Goal: Task Accomplishment & Management: Complete application form

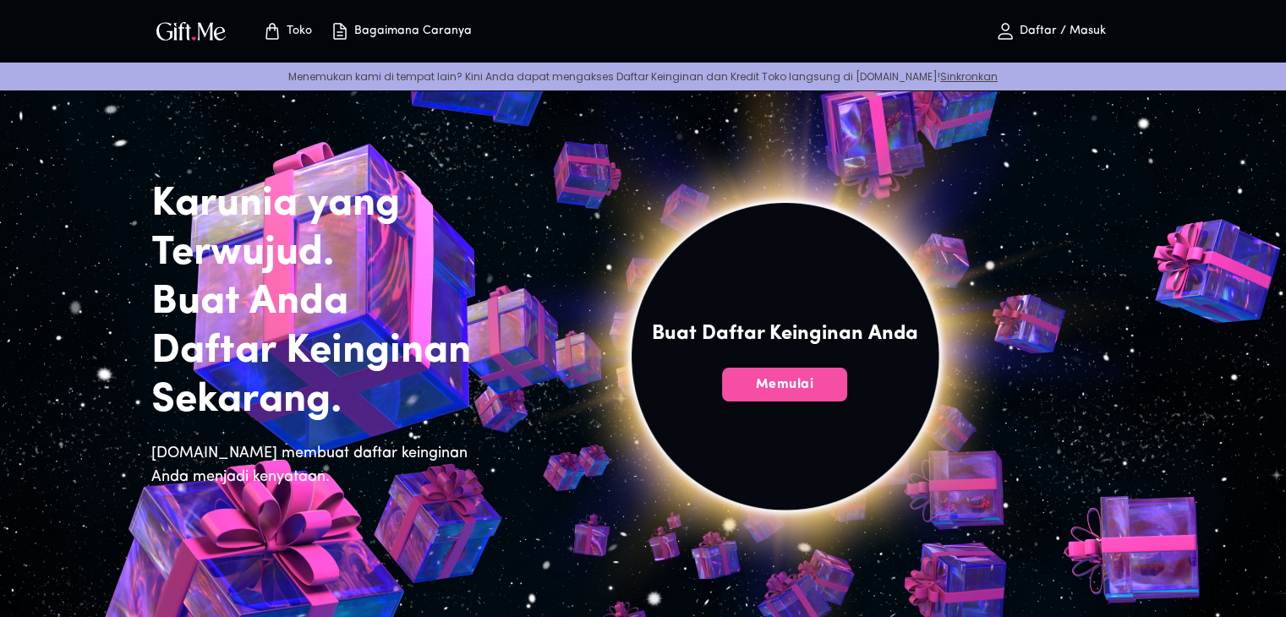
click at [768, 384] on font "Memulai" at bounding box center [785, 385] width 58 height 14
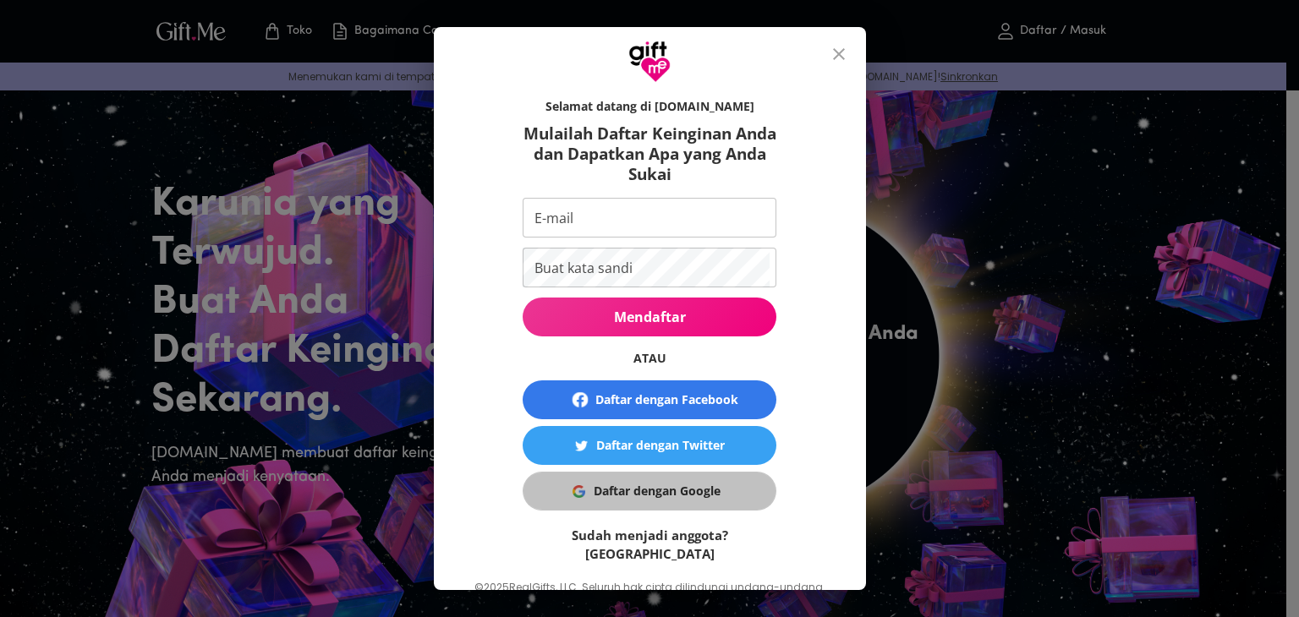
click at [619, 491] on font "Daftar dengan Google" at bounding box center [657, 491] width 127 height 16
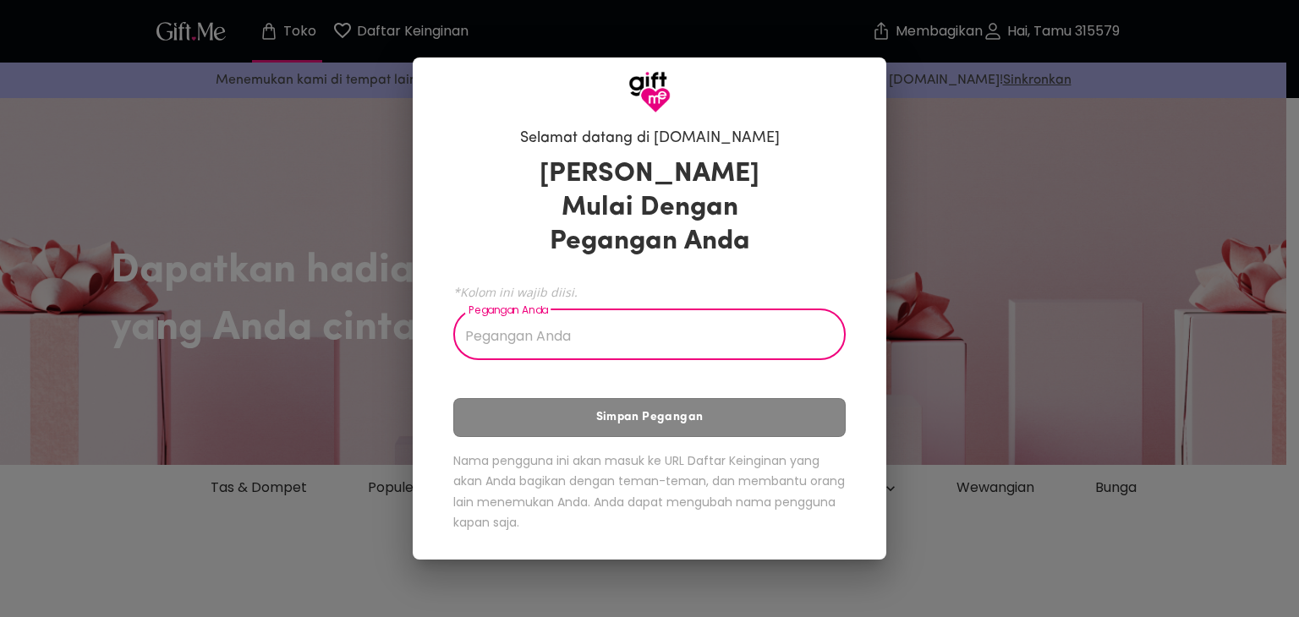
click at [583, 336] on input "Pegangan Anda" at bounding box center [640, 336] width 374 height 47
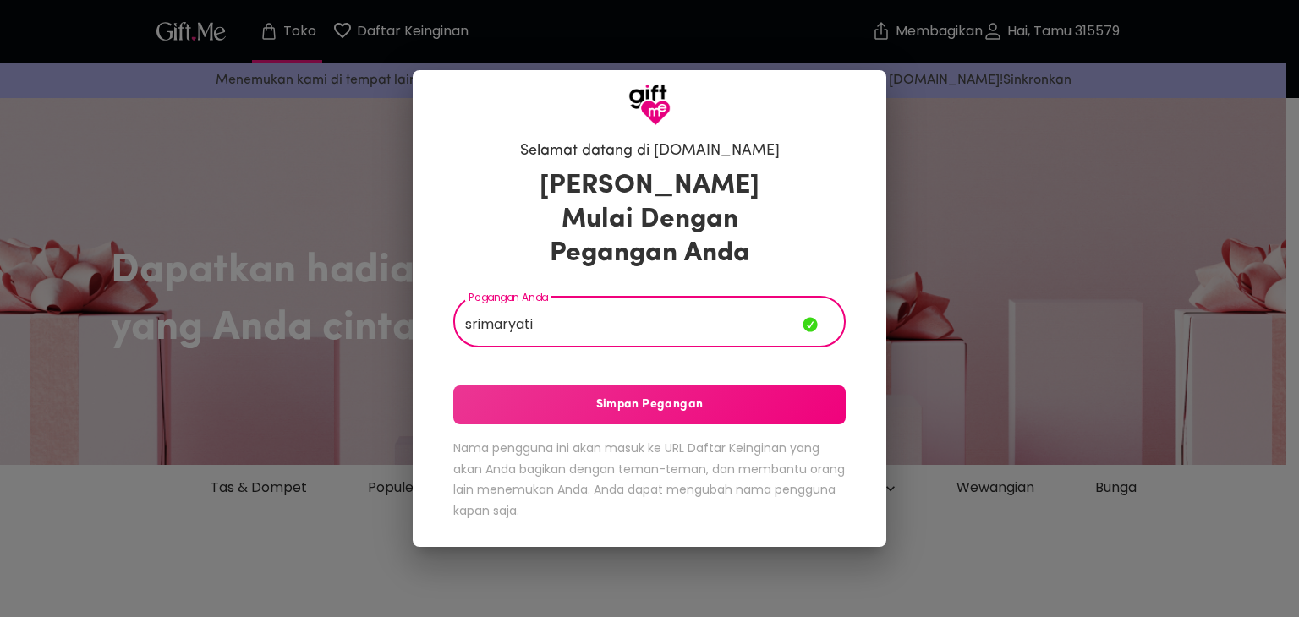
type input "srimaryati"
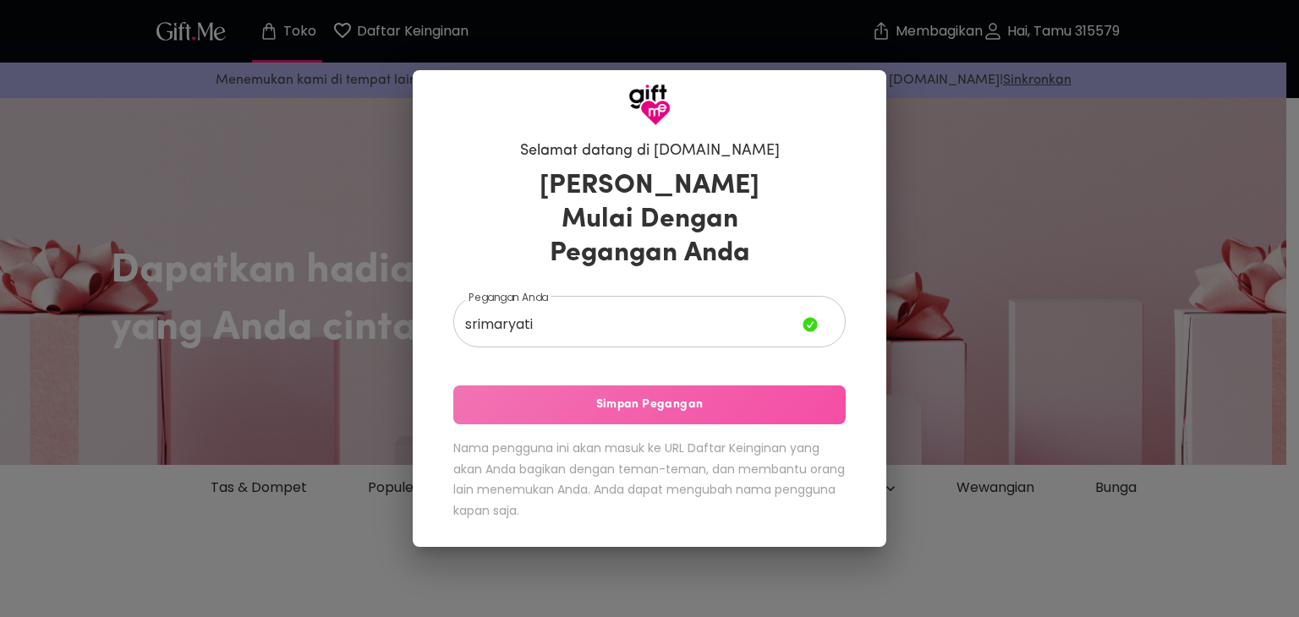
click at [600, 410] on font "Simpan Pegangan" at bounding box center [649, 404] width 107 height 13
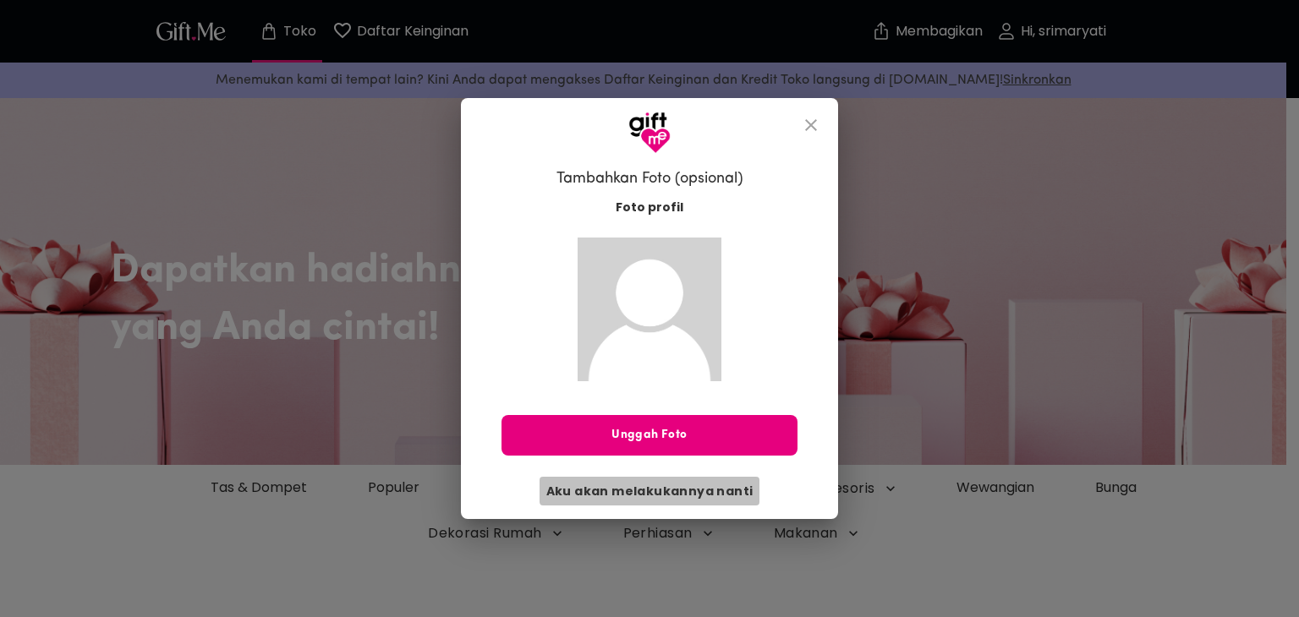
click at [669, 488] on font "Aku akan melakukannya nanti" at bounding box center [649, 491] width 207 height 17
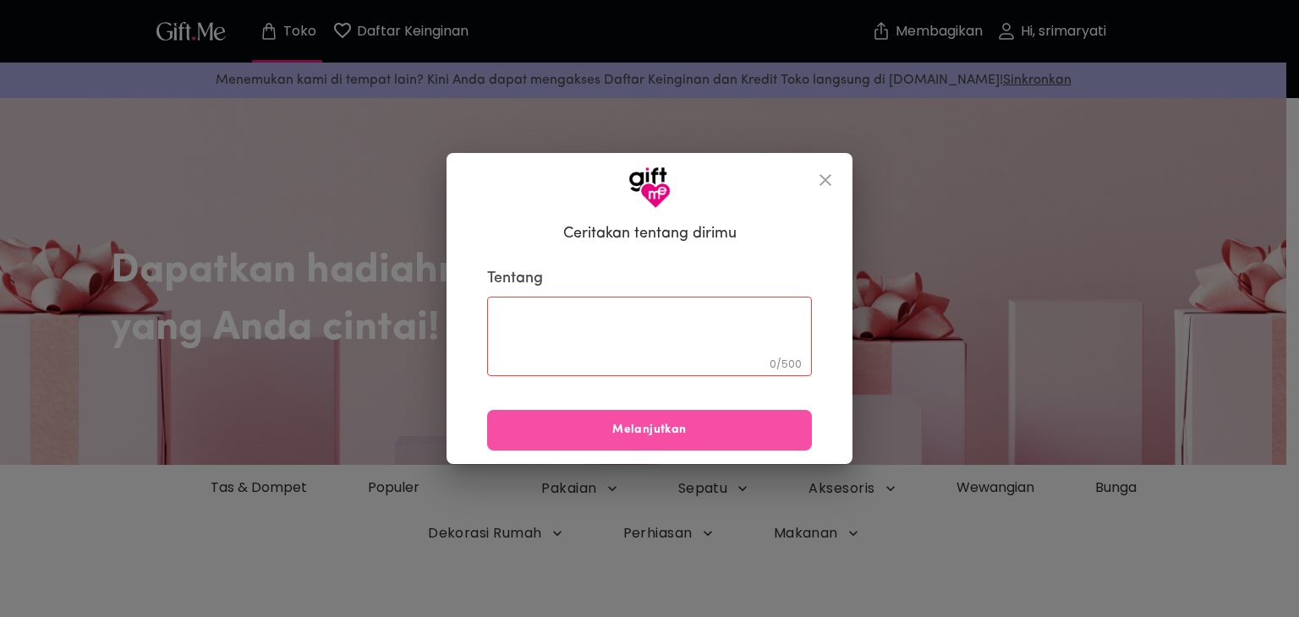
click at [646, 430] on font "Melanjutkan" at bounding box center [649, 430] width 74 height 13
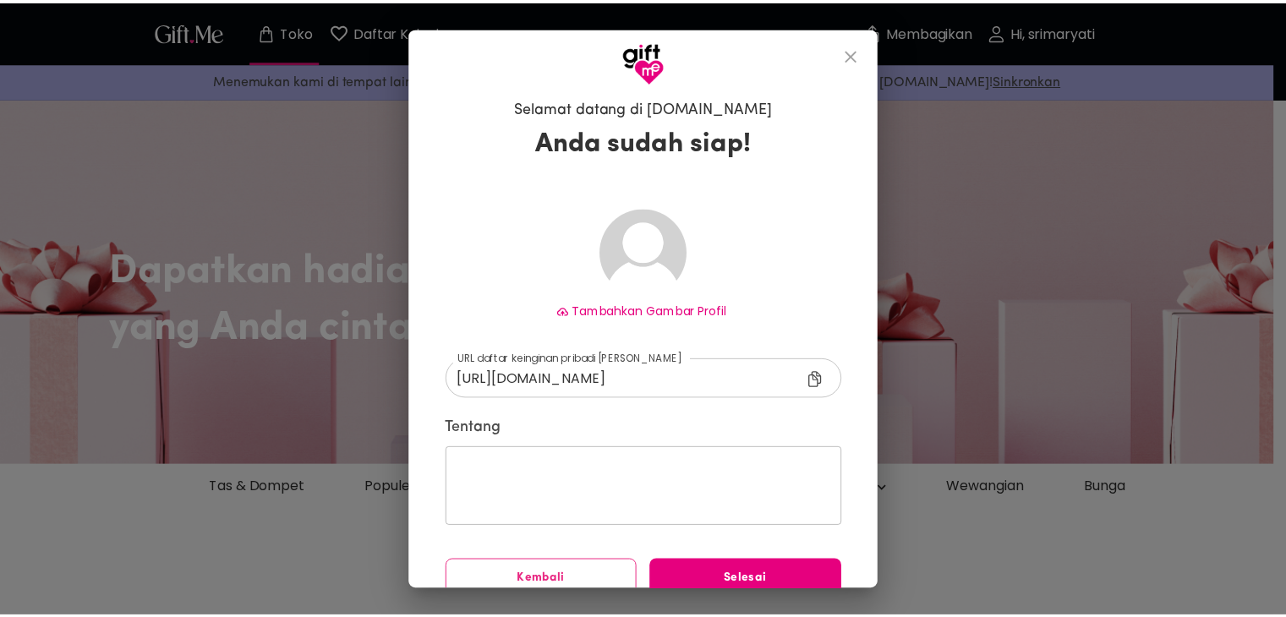
scroll to position [24, 0]
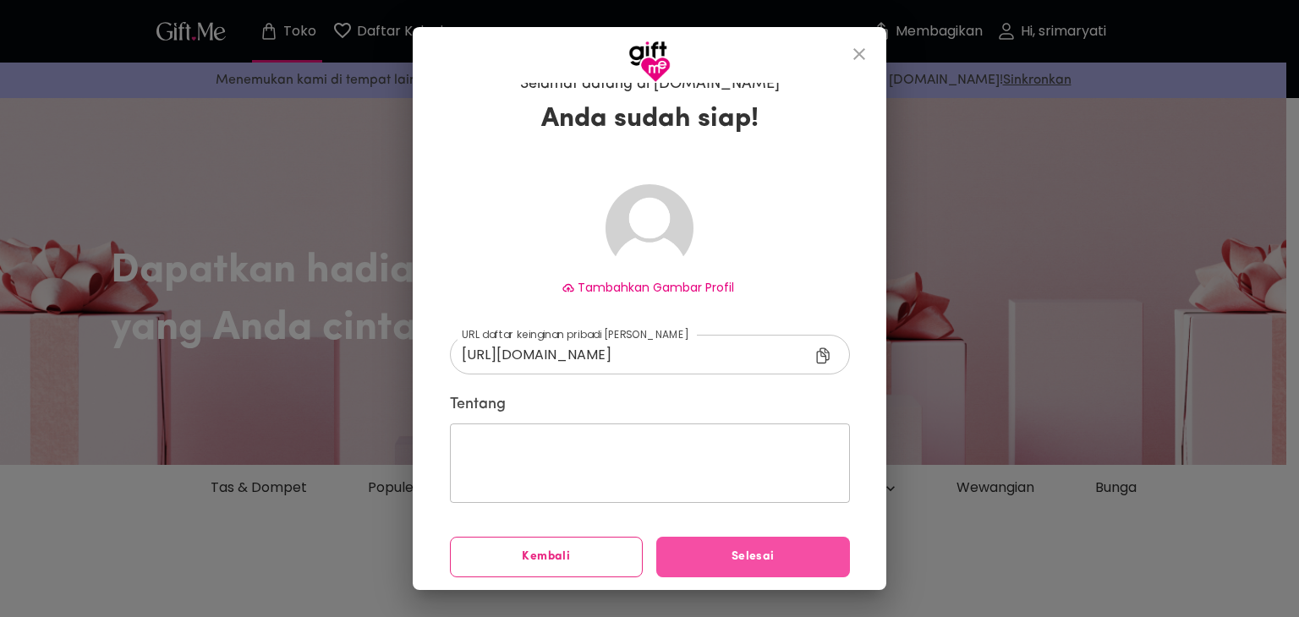
click at [712, 562] on span "Selesai" at bounding box center [753, 557] width 194 height 19
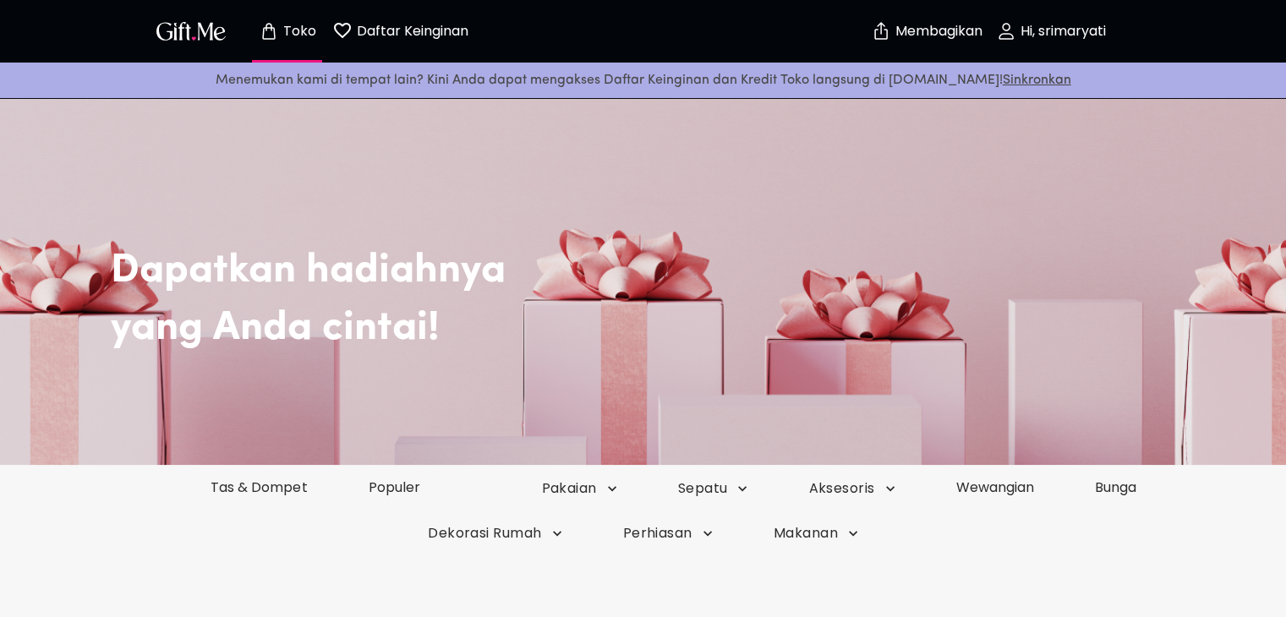
click at [220, 32] on img "button" at bounding box center [191, 31] width 76 height 25
click at [204, 34] on img "button" at bounding box center [191, 31] width 76 height 25
click at [433, 47] on button "Daftar Keinginan 0" at bounding box center [400, 31] width 93 height 54
